Goal: Find specific page/section: Find specific page/section

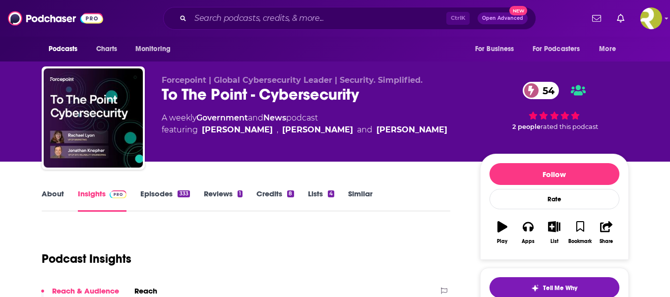
click at [243, 8] on div "Ctrl K Open Advanced New" at bounding box center [349, 18] width 373 height 23
click at [247, 18] on input "Search podcasts, credits, & more..." at bounding box center [318, 18] width 256 height 16
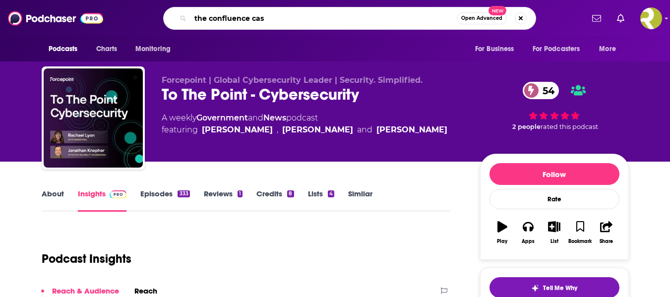
type input "the confluence cast"
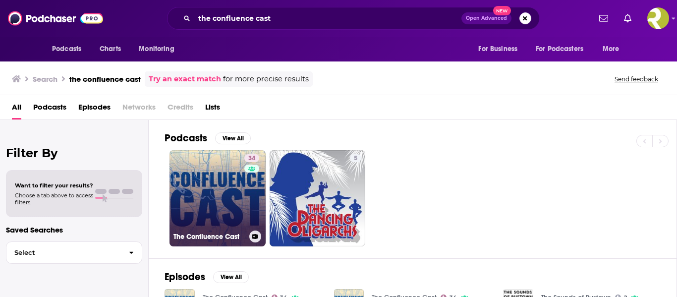
click at [197, 181] on link "34 The Confluence Cast" at bounding box center [218, 198] width 96 height 96
